Goal: Find specific page/section: Find specific page/section

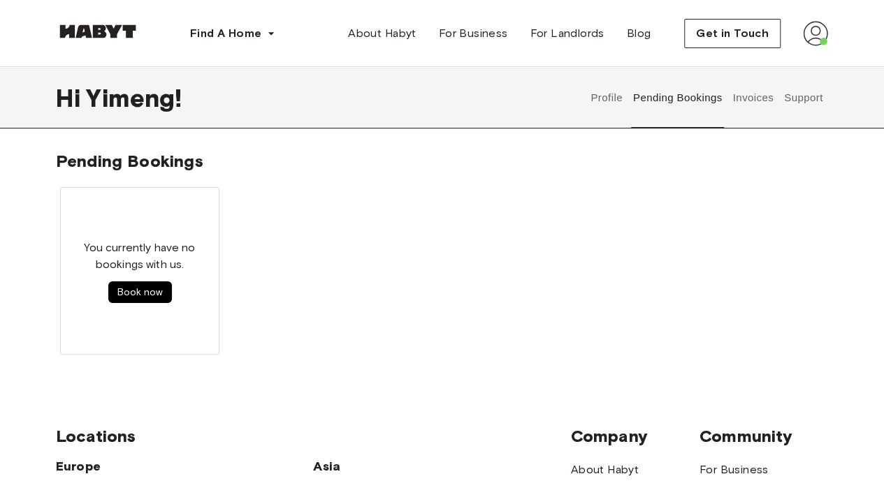
click at [749, 99] on button "Invoices" at bounding box center [753, 97] width 44 height 61
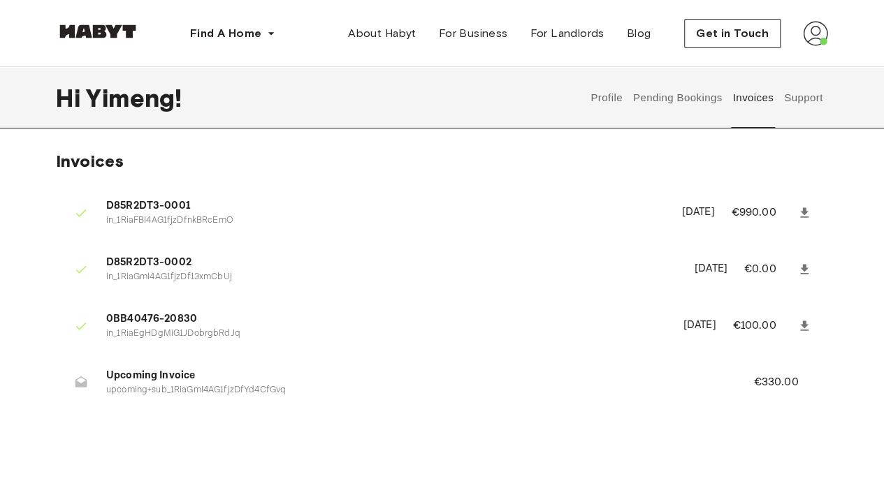
click at [806, 94] on button "Support" at bounding box center [803, 97] width 43 height 61
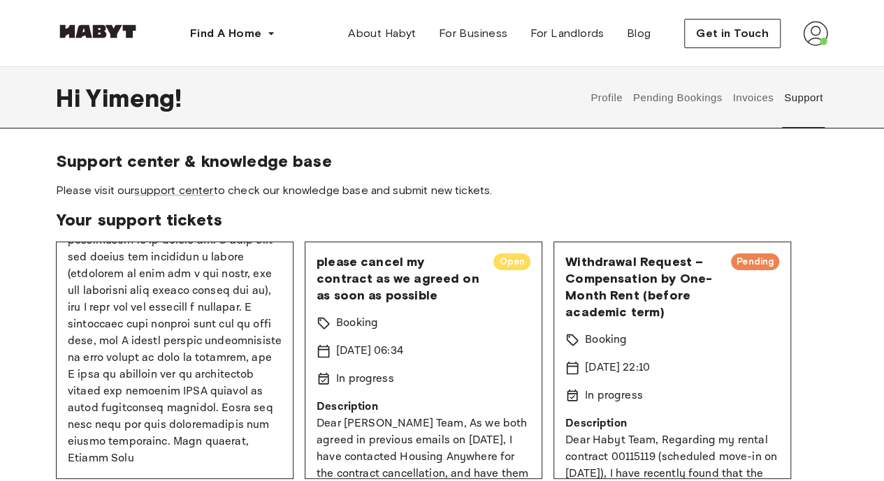
click at [748, 94] on button "Invoices" at bounding box center [753, 97] width 44 height 61
